Goal: Task Accomplishment & Management: Manage account settings

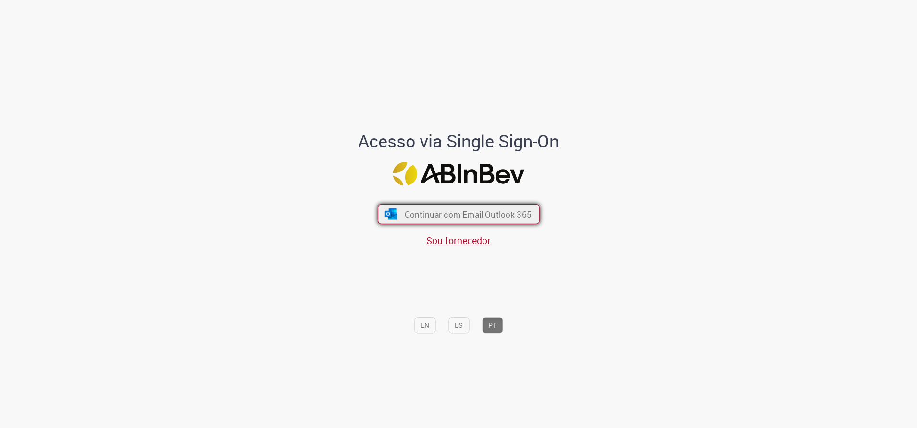
click at [409, 215] on span "Continuar com Email Outlook 365" at bounding box center [467, 214] width 127 height 11
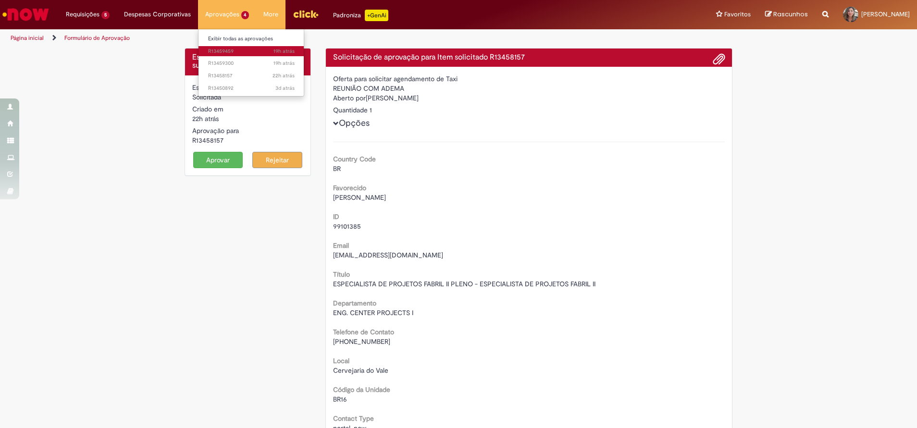
click at [225, 52] on span "19h atrás 19 horas atrás R13459459" at bounding box center [251, 52] width 87 height 8
click at [224, 48] on span "19h atrás 19 horas atrás R13459459" at bounding box center [251, 52] width 87 height 8
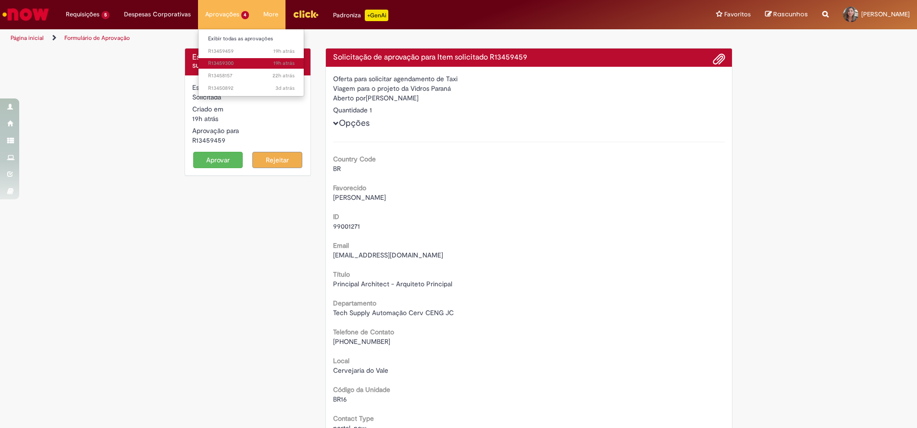
click at [218, 63] on span "19h atrás 19 horas atrás R13459300" at bounding box center [251, 64] width 87 height 8
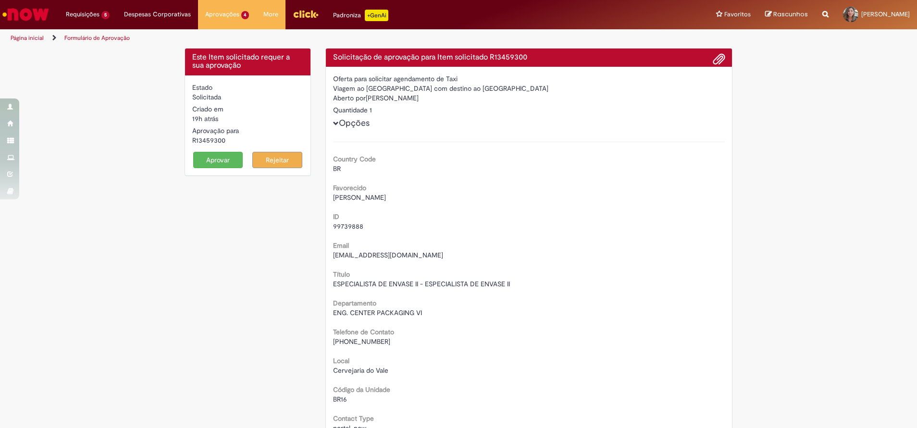
drag, startPoint x: 363, startPoint y: 100, endPoint x: 465, endPoint y: 100, distance: 101.5
click at [465, 100] on div "Aberto por [PERSON_NAME]" at bounding box center [529, 99] width 392 height 12
copy div "[PERSON_NAME]"
